Goal: Find specific page/section: Find specific page/section

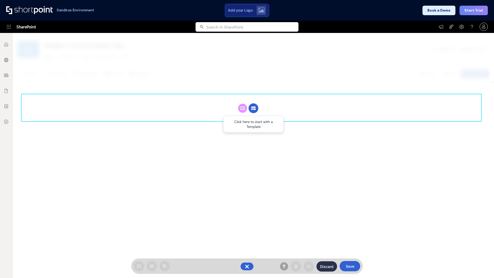
click at [253, 103] on circle at bounding box center [253, 108] width 10 height 10
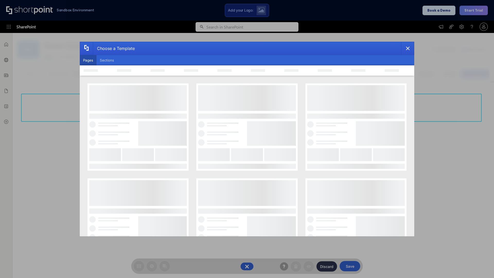
scroll to position [70, 0]
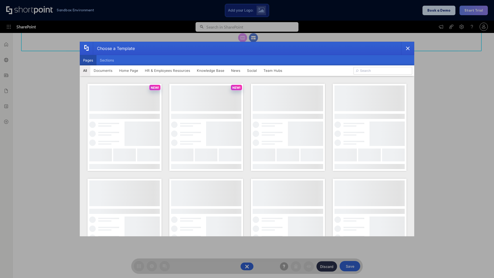
click at [88, 60] on button "Pages" at bounding box center [88, 60] width 17 height 10
type input "Team Hub 1"
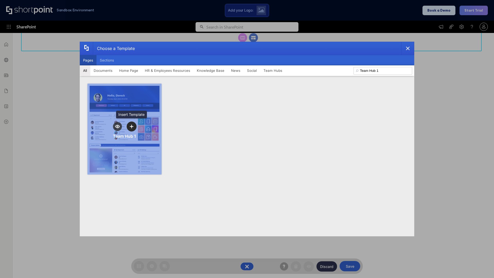
click at [131, 126] on icon "template selector" at bounding box center [132, 126] width 4 height 4
